Goal: Task Accomplishment & Management: Use online tool/utility

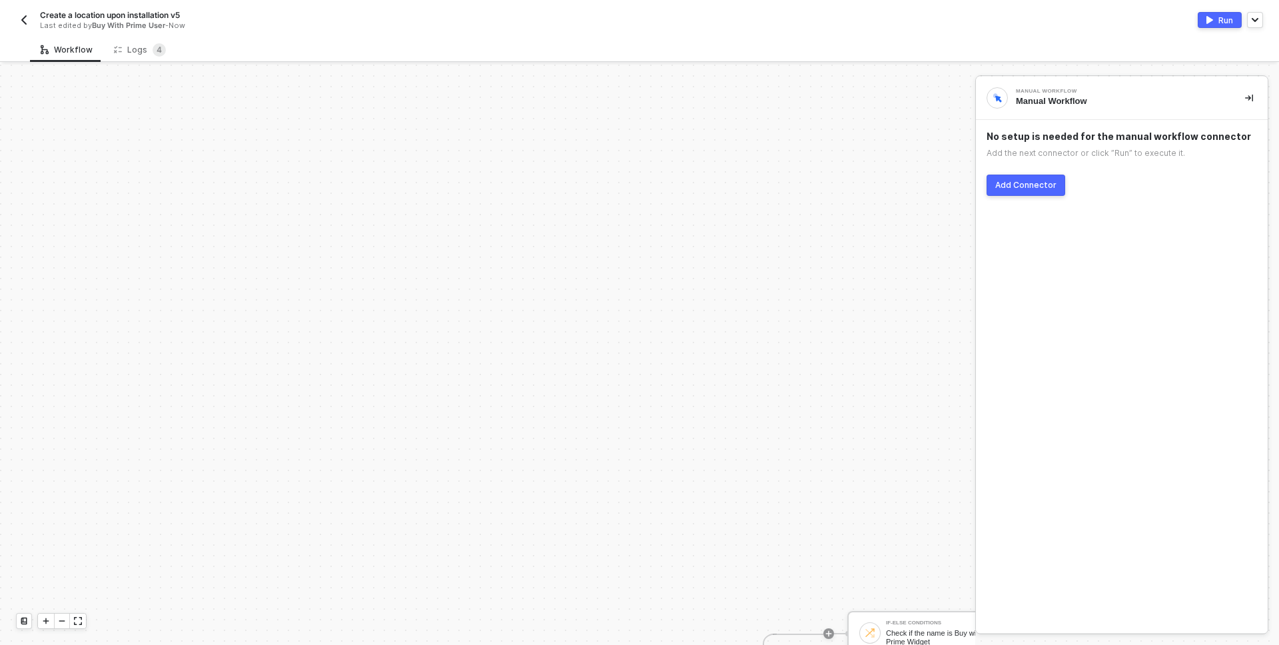
scroll to position [328, 0]
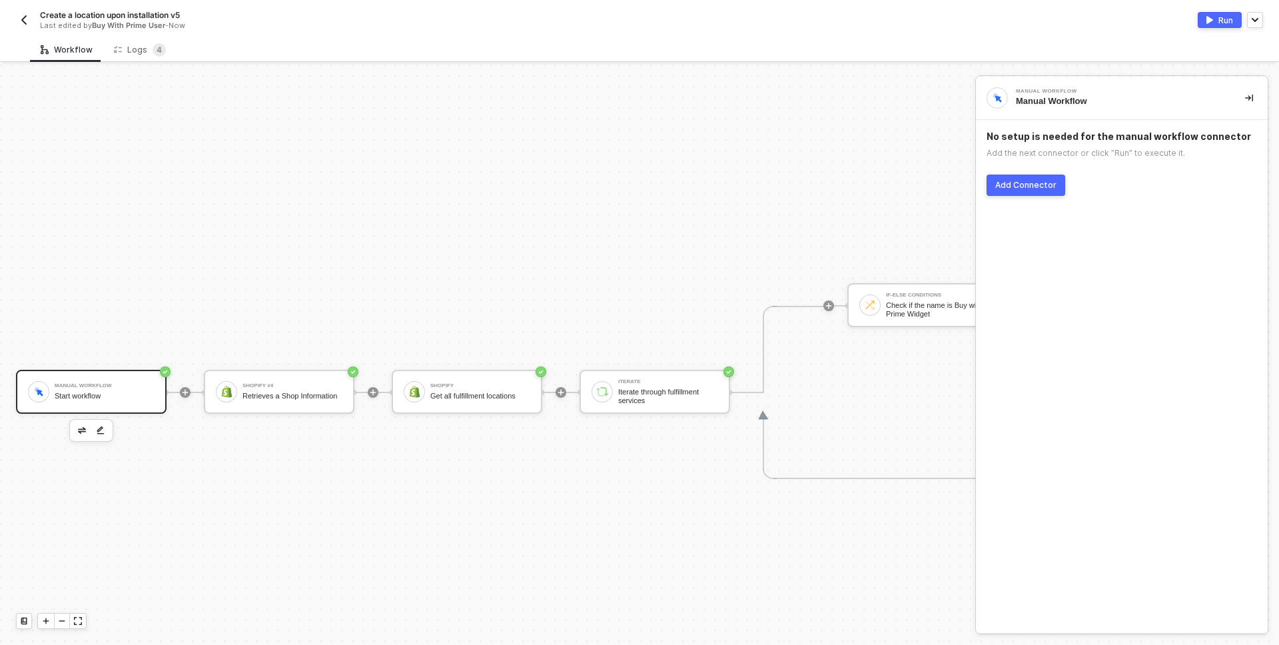
click at [22, 15] on img "button" at bounding box center [24, 20] width 11 height 11
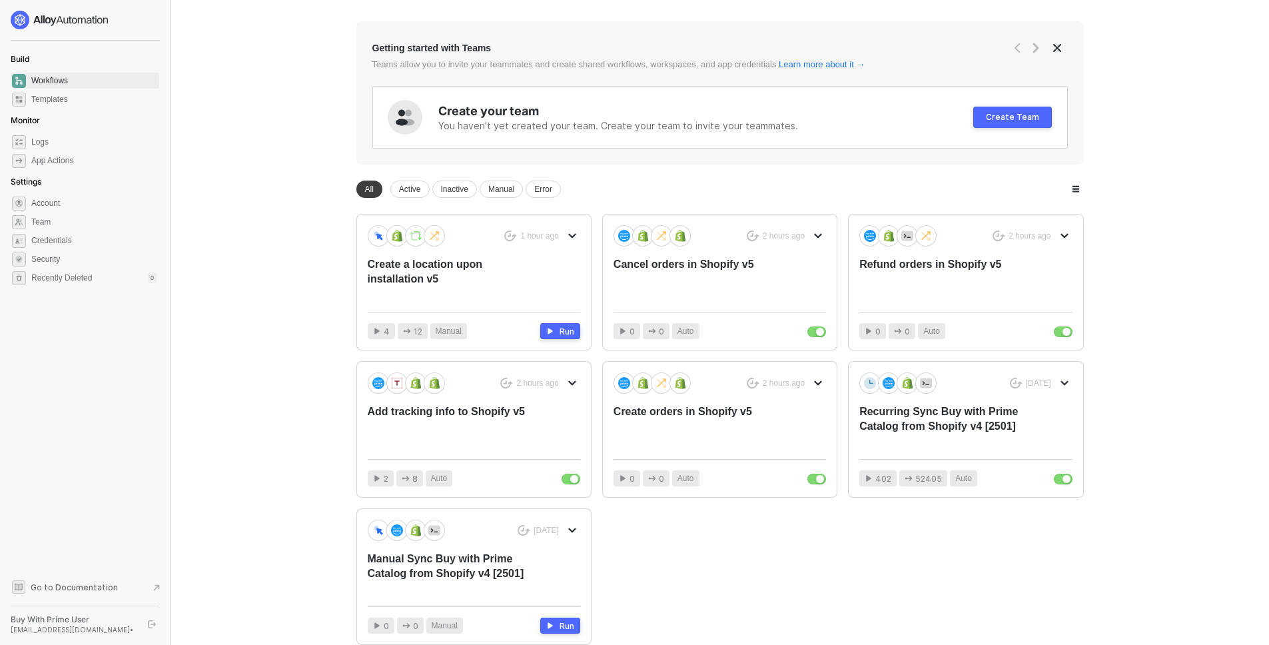
scroll to position [149, 0]
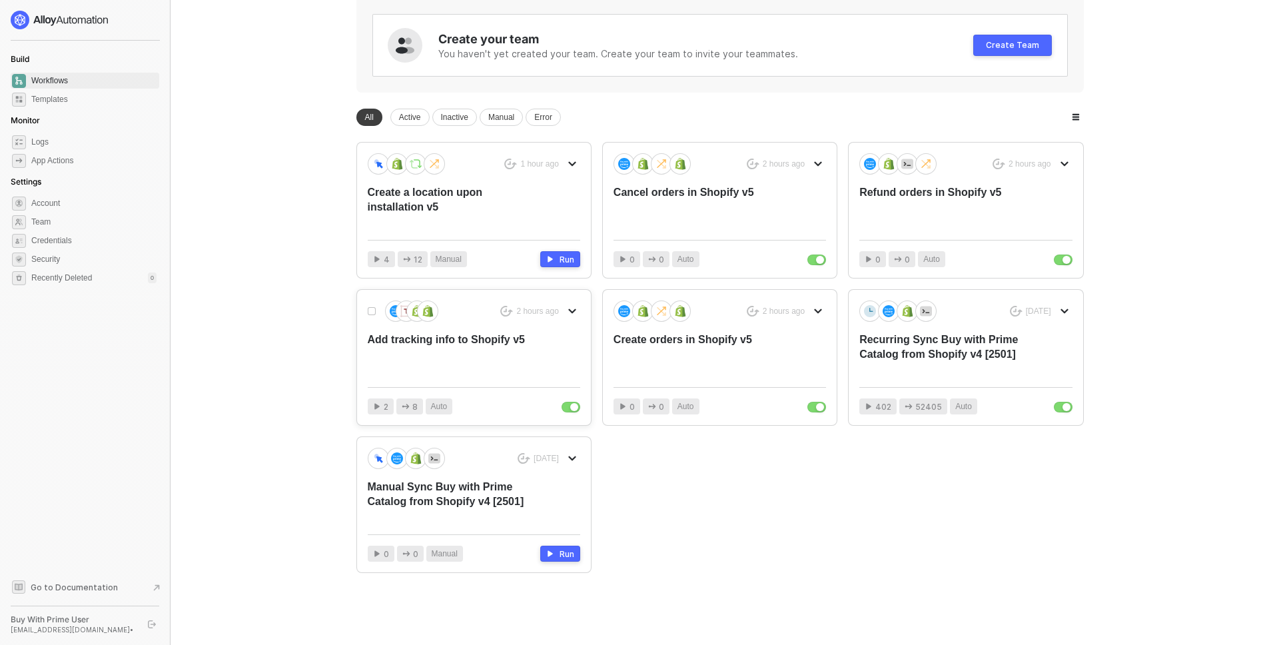
click at [412, 338] on div "Add tracking info to Shopify v5" at bounding box center [453, 354] width 170 height 44
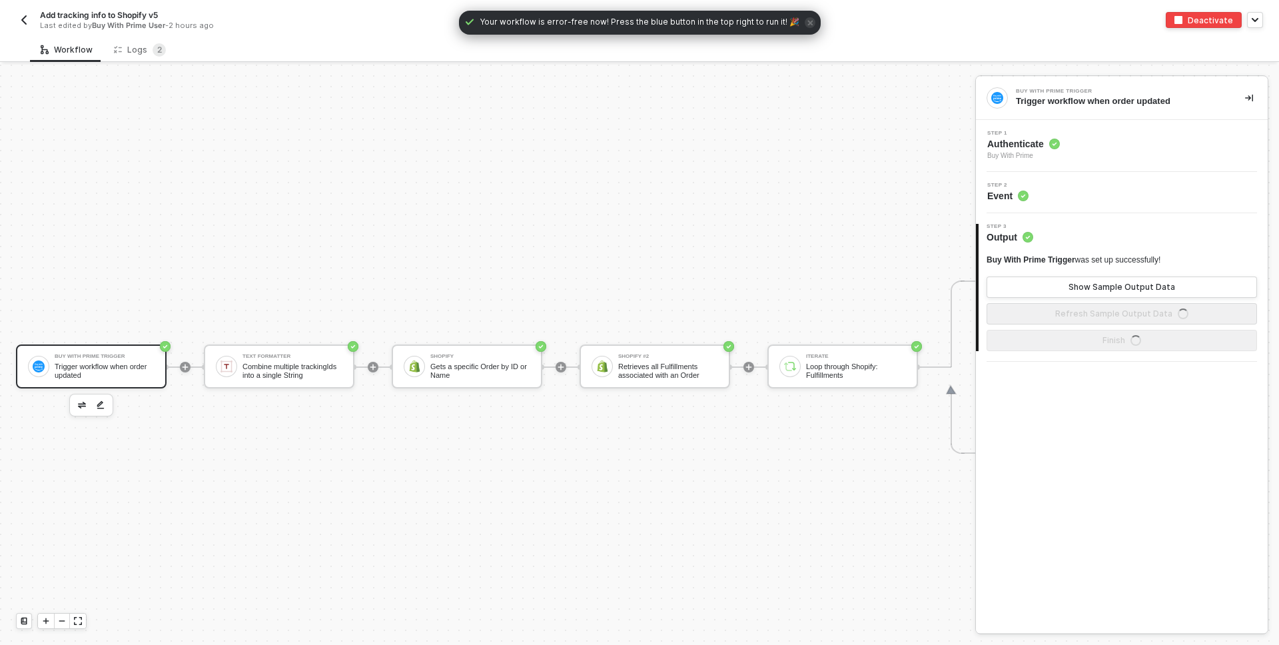
scroll to position [35, 0]
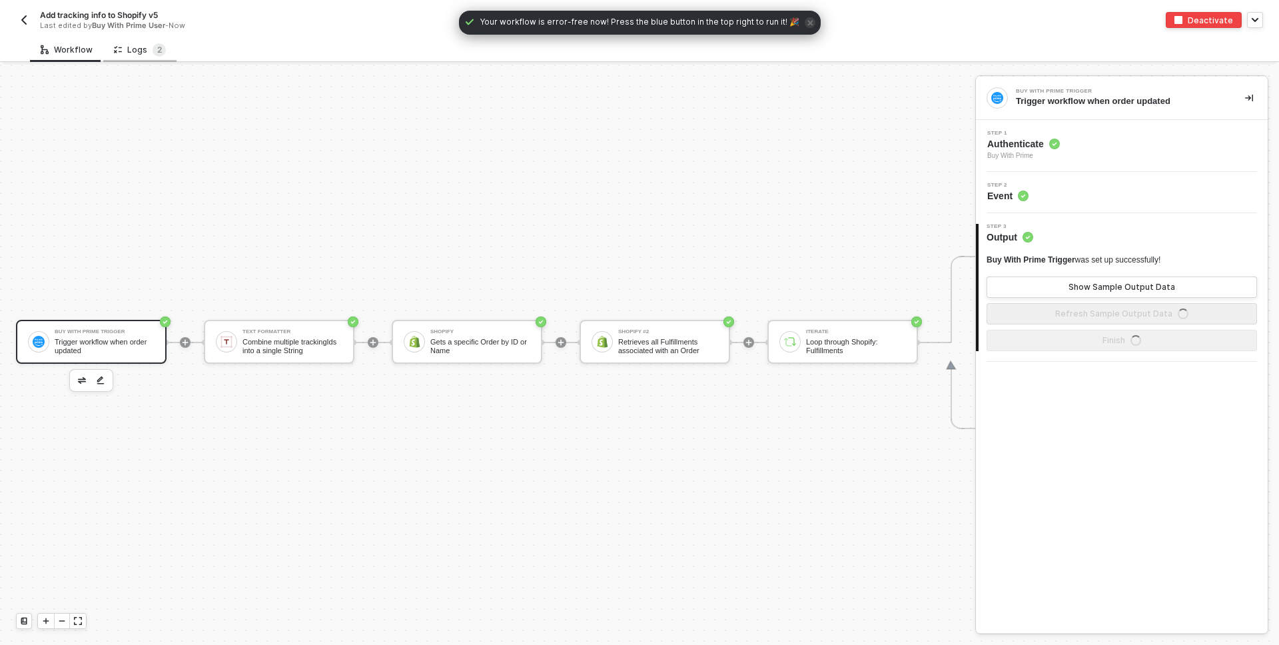
click at [131, 46] on div "Logs 2" at bounding box center [140, 49] width 52 height 13
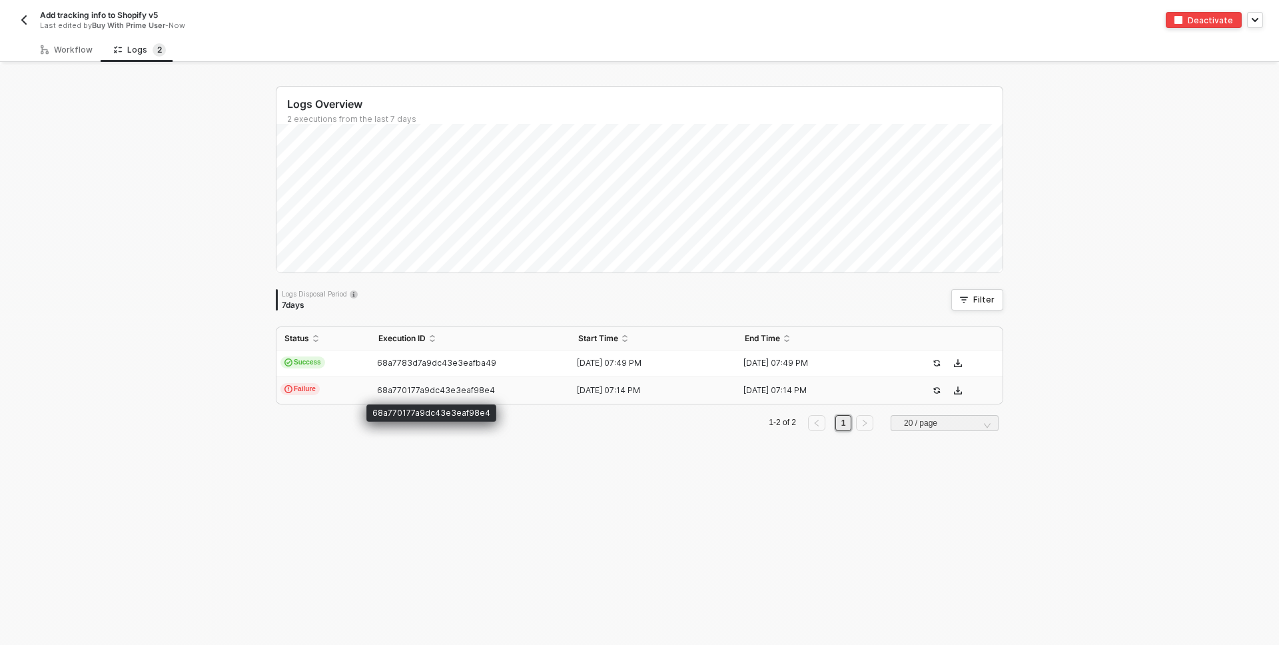
click at [377, 390] on span "68a770177a9dc43e3eaf98e4" at bounding box center [436, 390] width 118 height 10
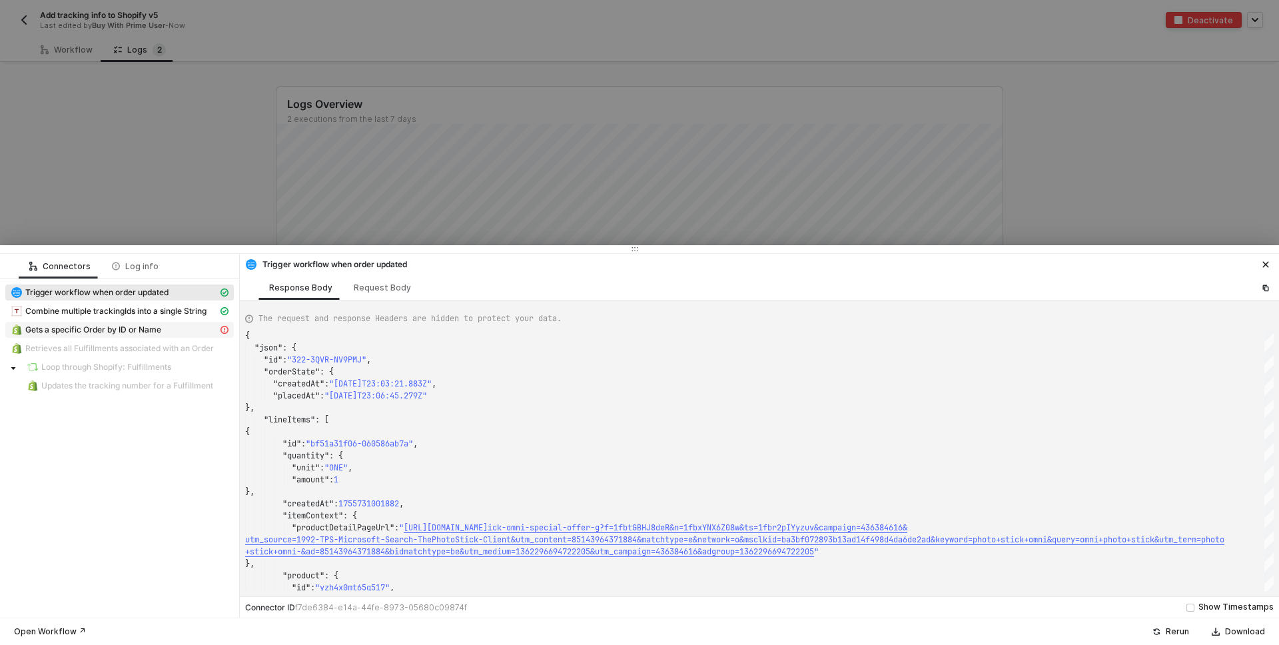
click at [157, 329] on span "Gets a specific Order by ID or Name" at bounding box center [93, 329] width 136 height 11
type textarea "{ "message": "Cannot create property 'status' on string '{\"message\":\"\",\"na…"
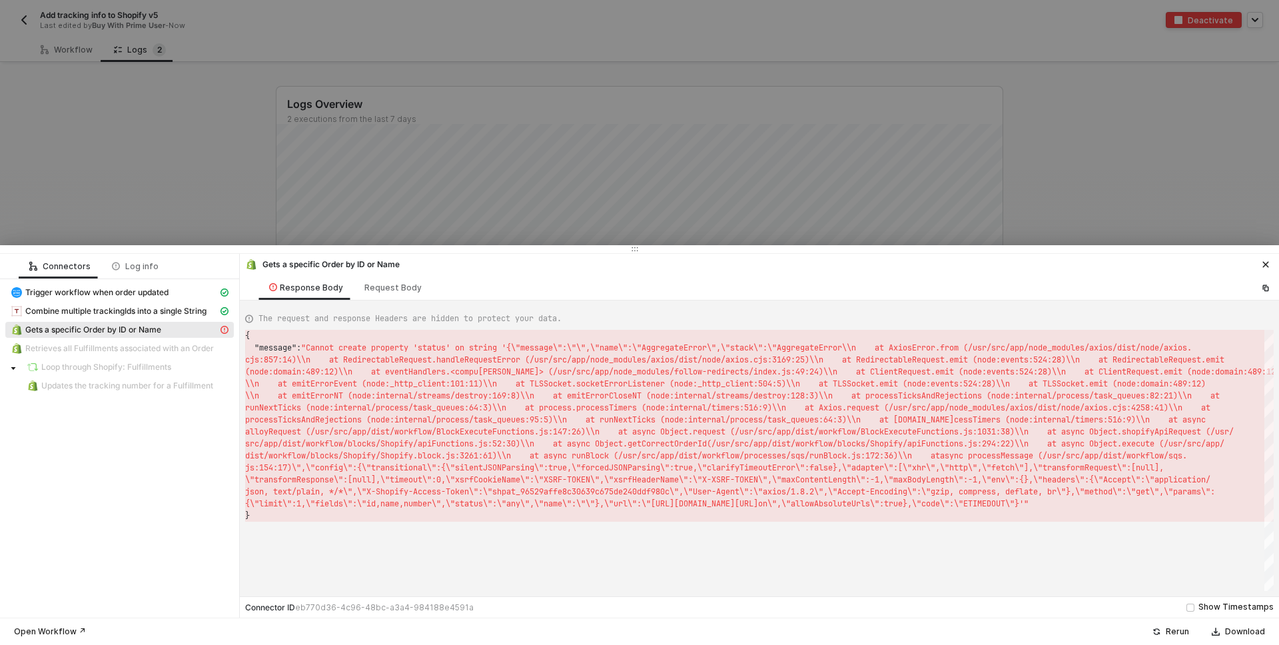
scroll to position [12, 0]
click at [149, 169] on div at bounding box center [639, 322] width 1279 height 645
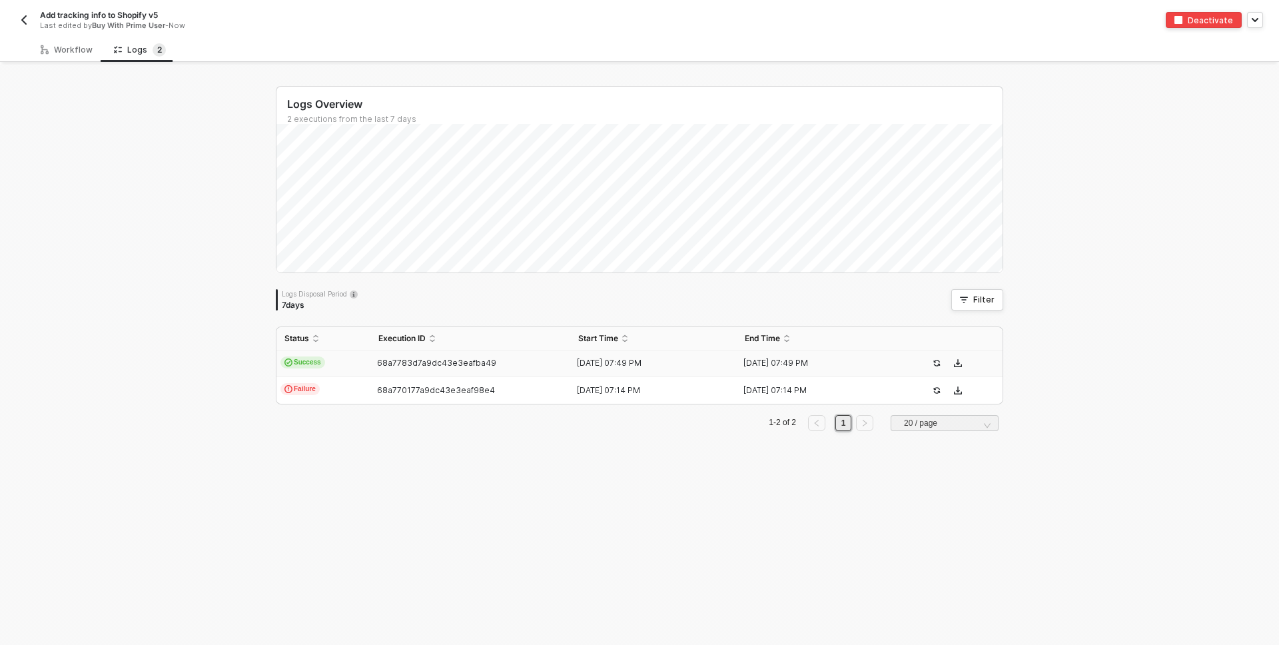
click at [334, 361] on td "Success" at bounding box center [323, 363] width 94 height 27
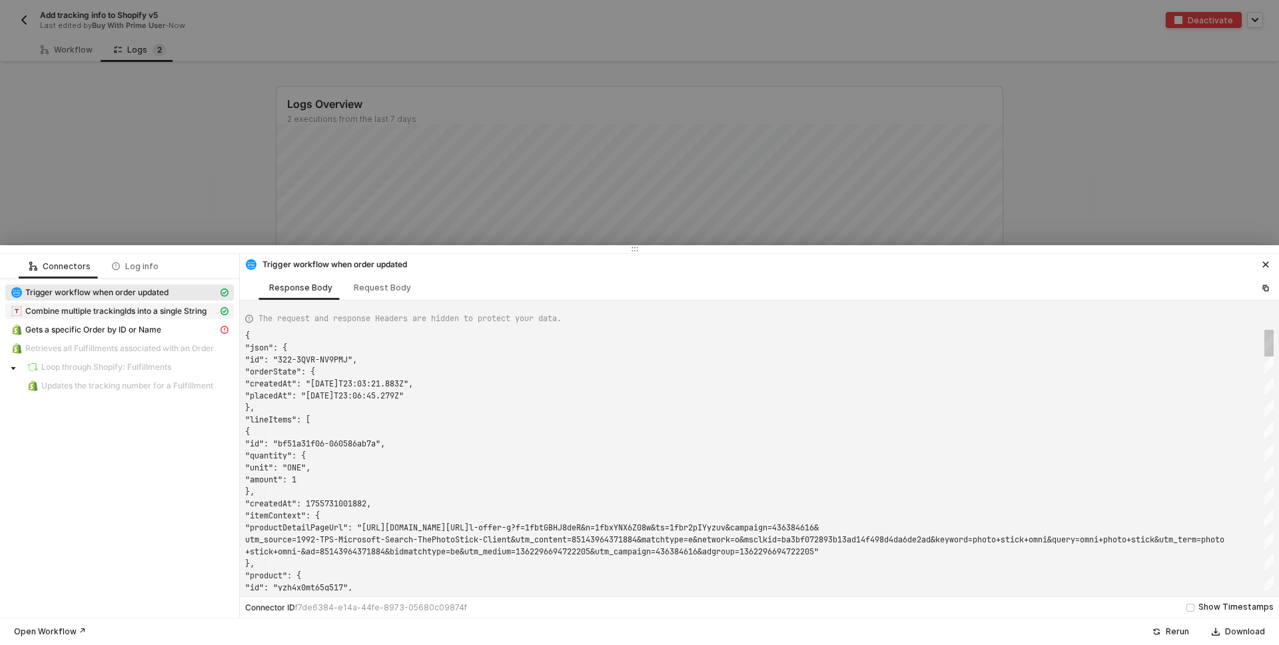
scroll to position [120, 0]
type textarea "{ "json": { "id": "322-M4X7-Z77Z2J", "orderState": { "createdAt": "2025-08-20T1…"
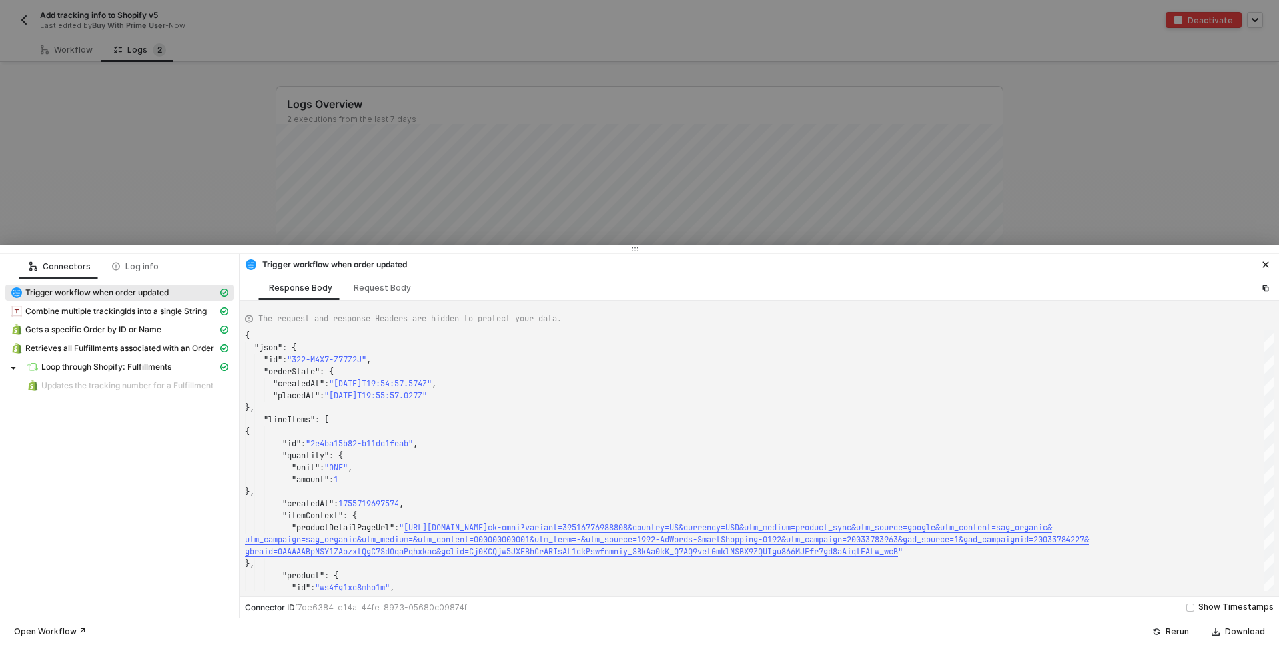
click at [125, 191] on div at bounding box center [639, 322] width 1279 height 645
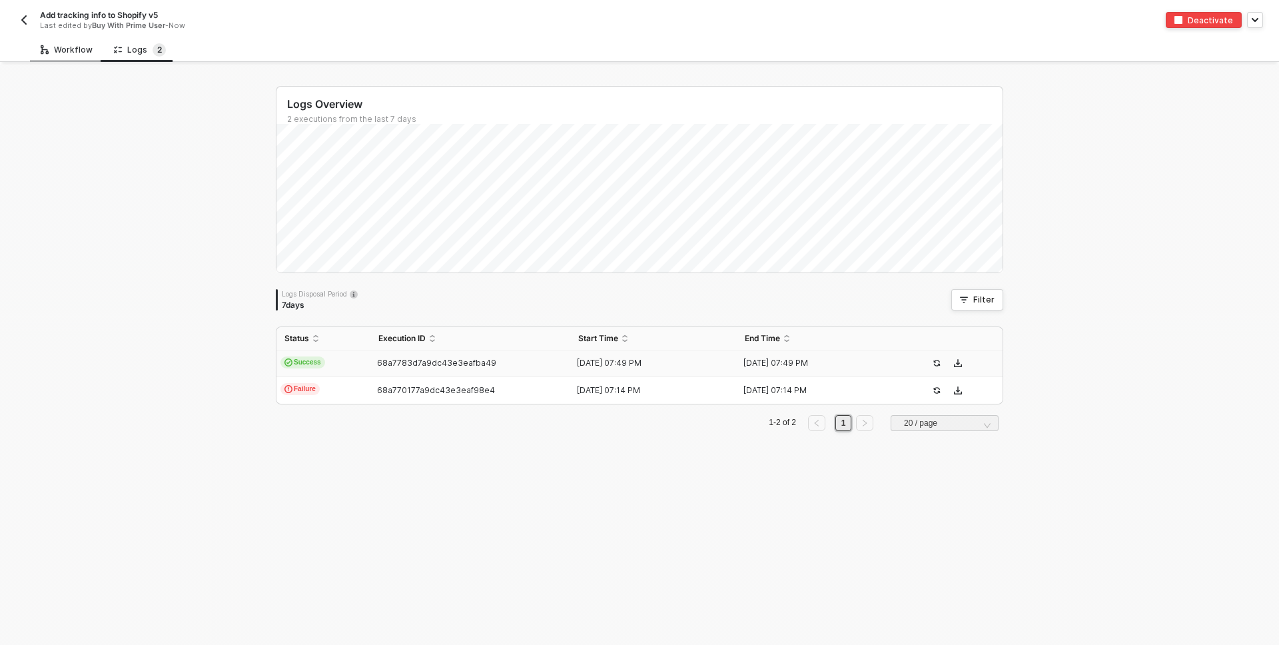
click at [59, 45] on div "Workflow" at bounding box center [67, 50] width 52 height 11
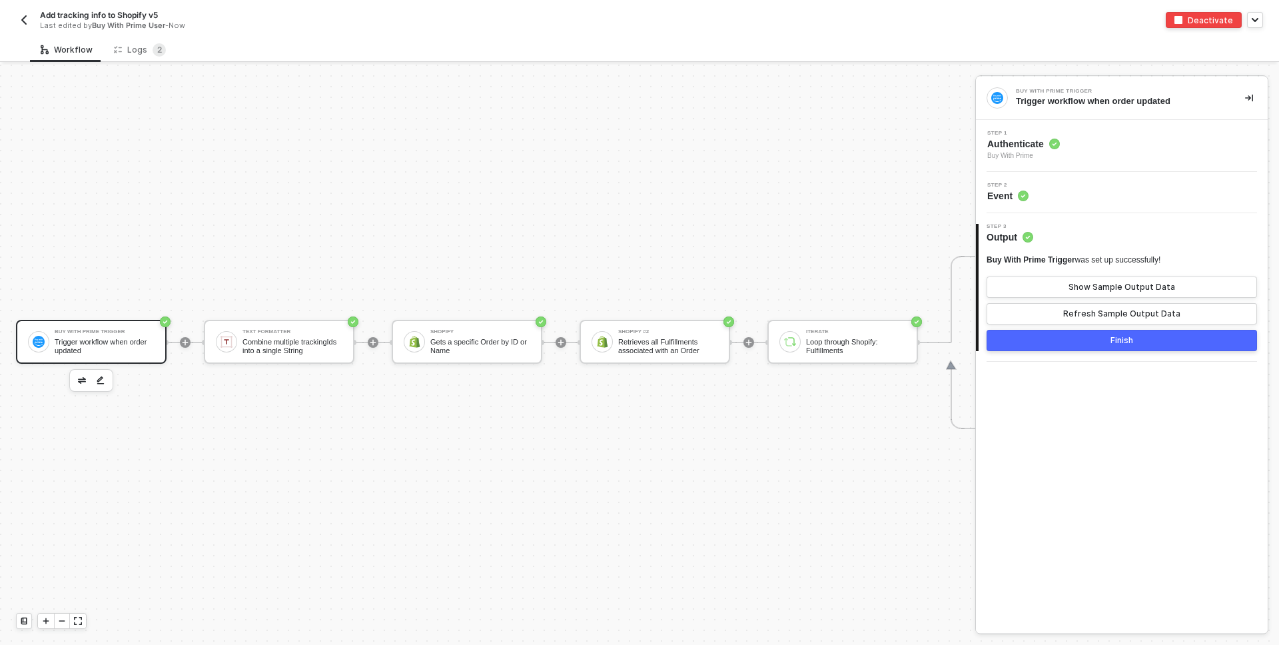
click at [25, 10] on div "Add tracking info to Shopify v5 Last edited by Buy With Prime User - Now" at bounding box center [328, 19] width 624 height 21
click at [127, 53] on div "Logs 2" at bounding box center [140, 49] width 52 height 13
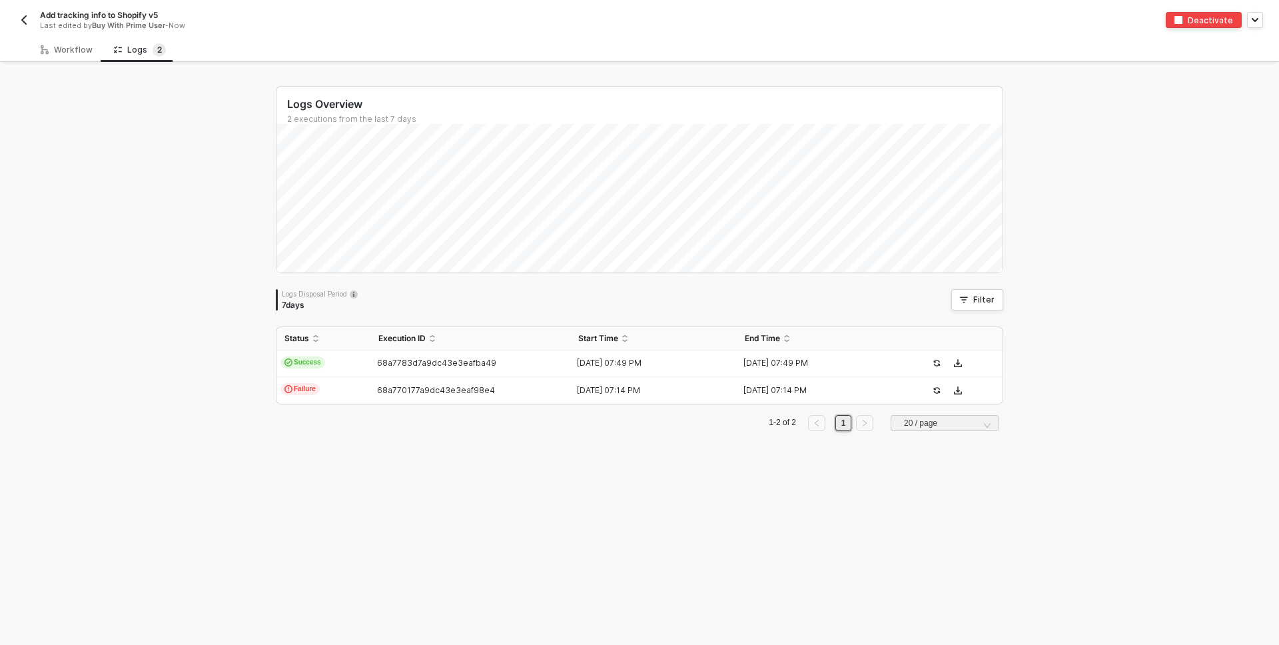
click at [26, 18] on img "button" at bounding box center [24, 20] width 11 height 11
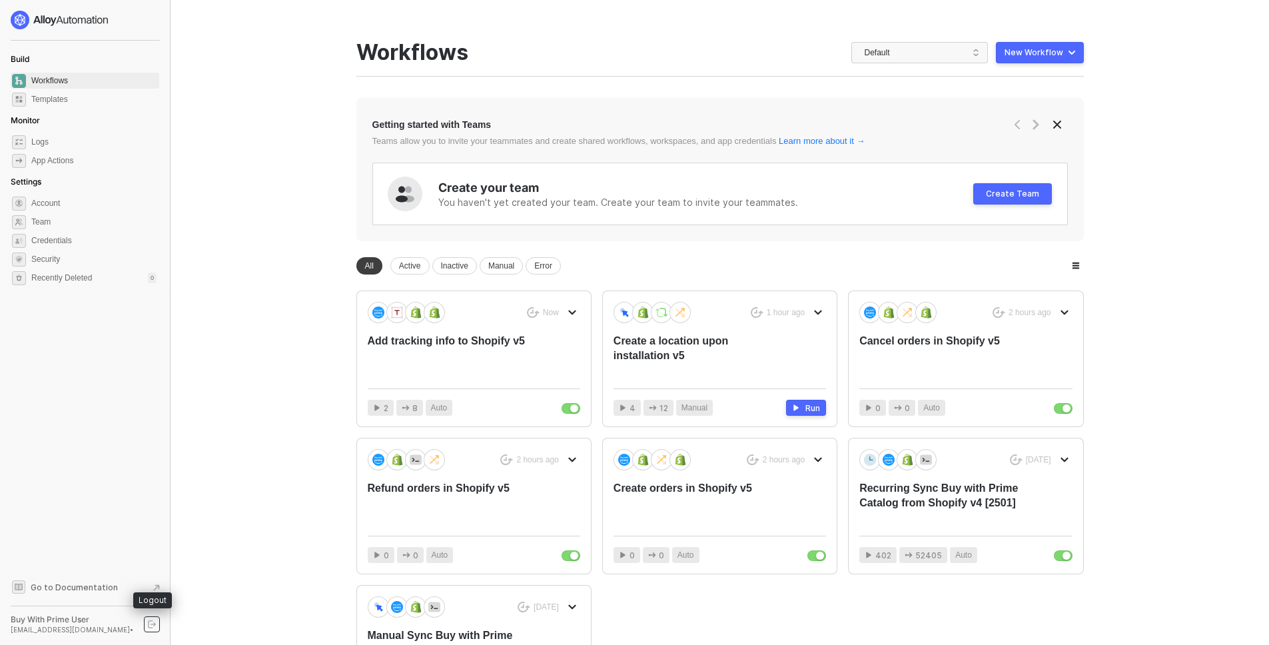
click at [147, 621] on button "button" at bounding box center [152, 624] width 16 height 16
